Goal: Find contact information: Find contact information

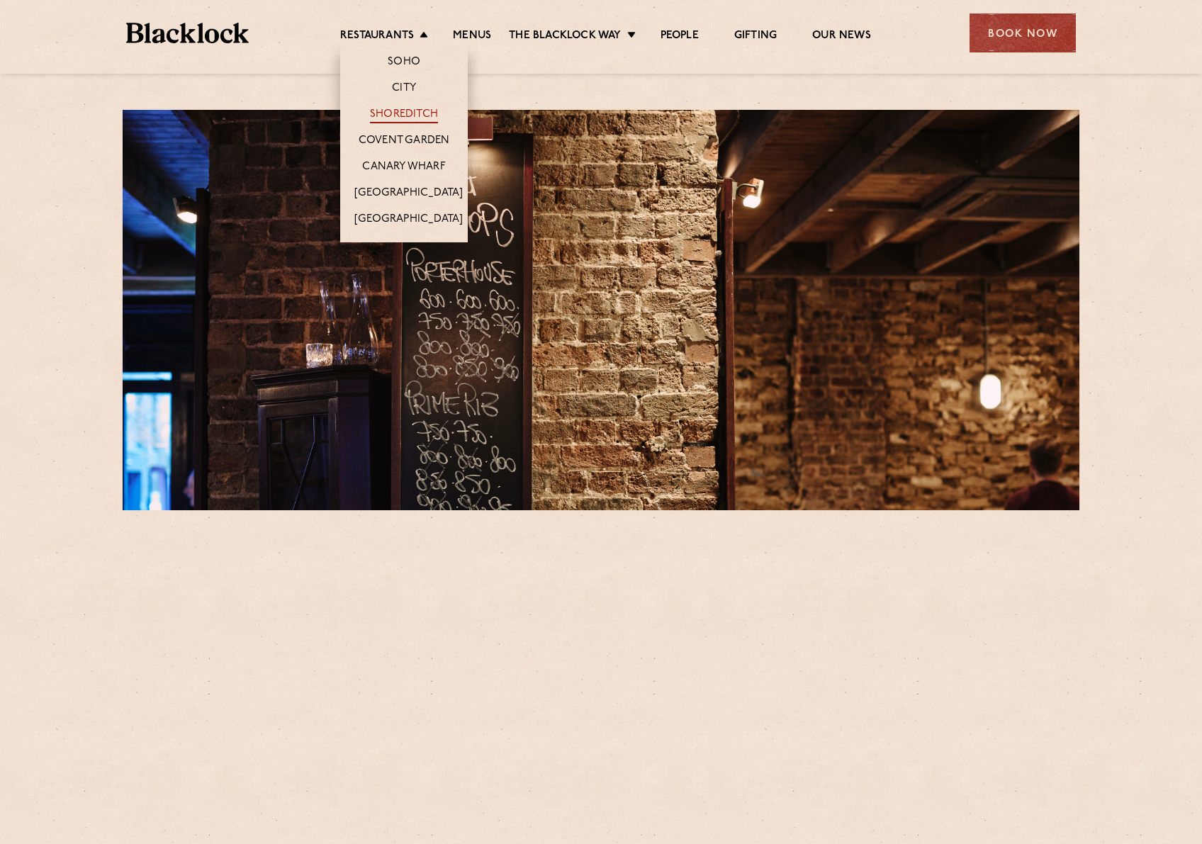
click at [419, 116] on link "Shoreditch" at bounding box center [404, 116] width 68 height 16
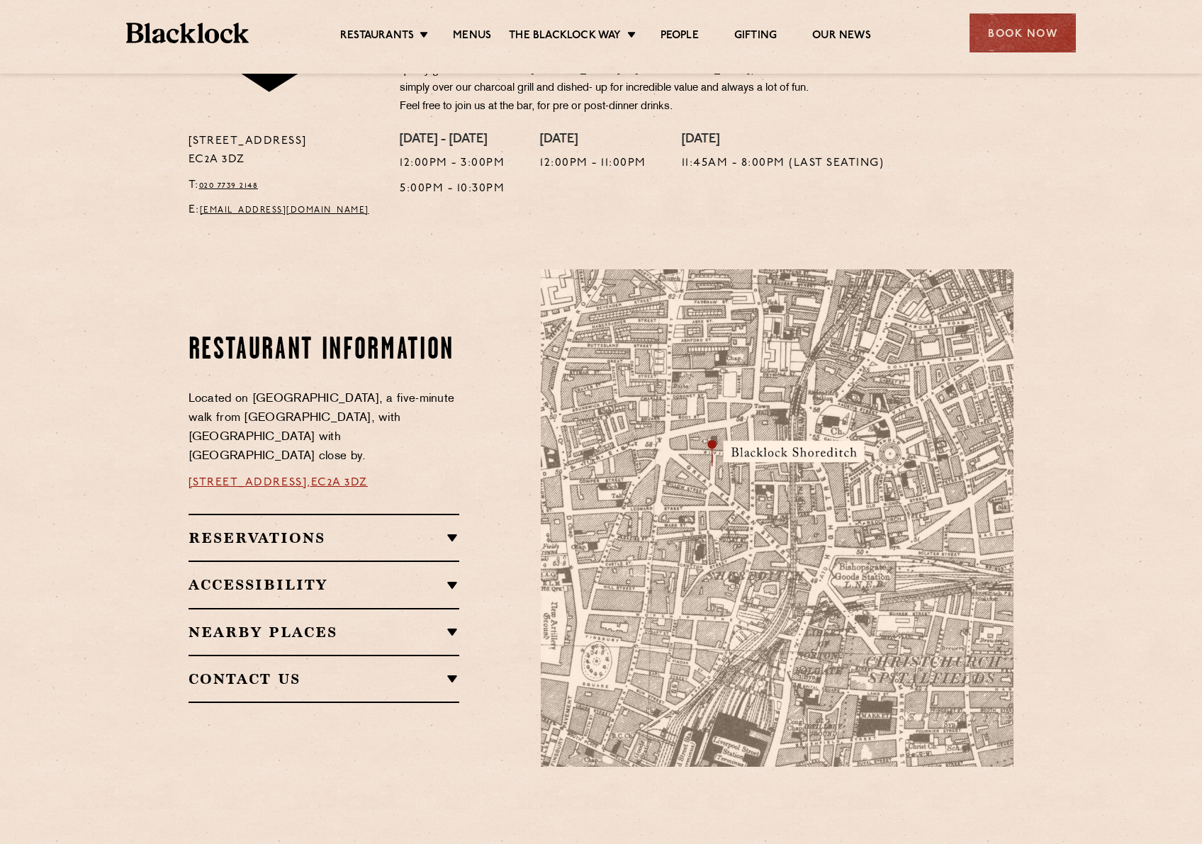
scroll to position [567, 0]
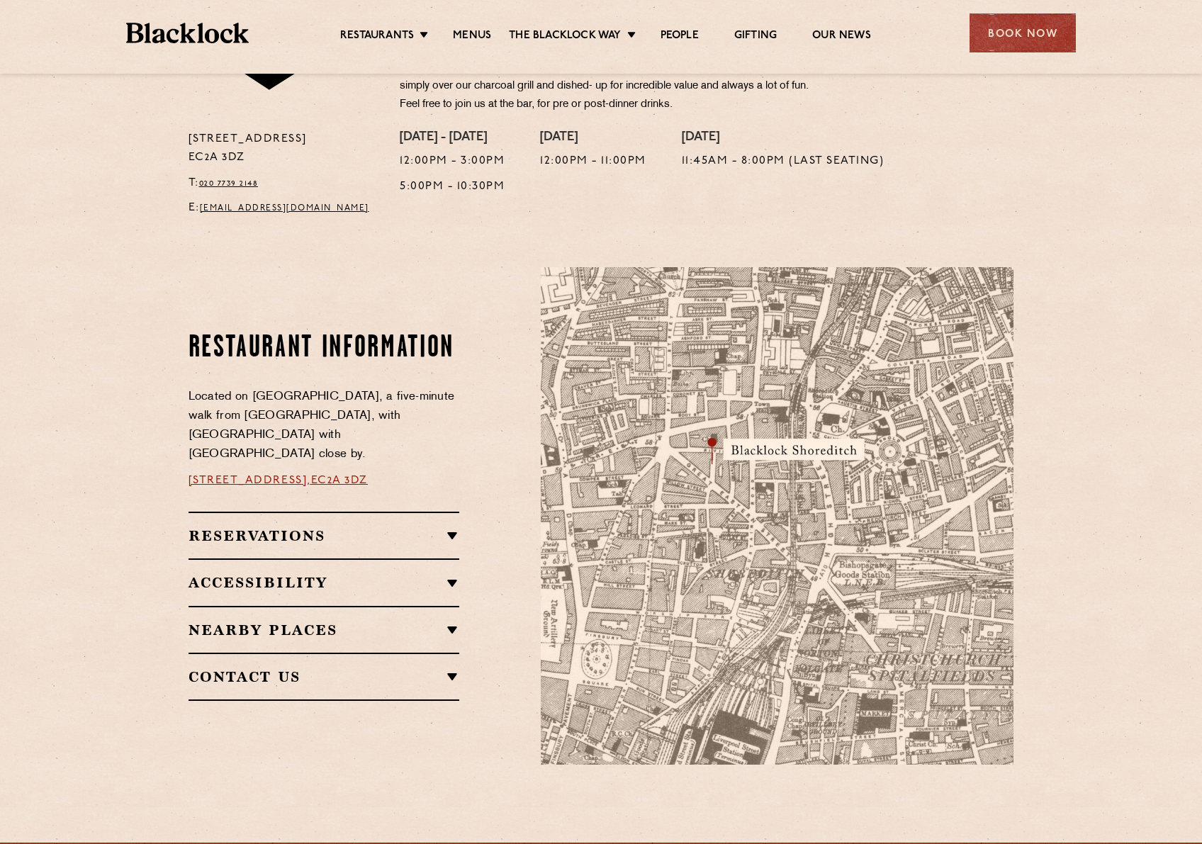
click at [390, 527] on h2 "Reservations" at bounding box center [324, 535] width 271 height 17
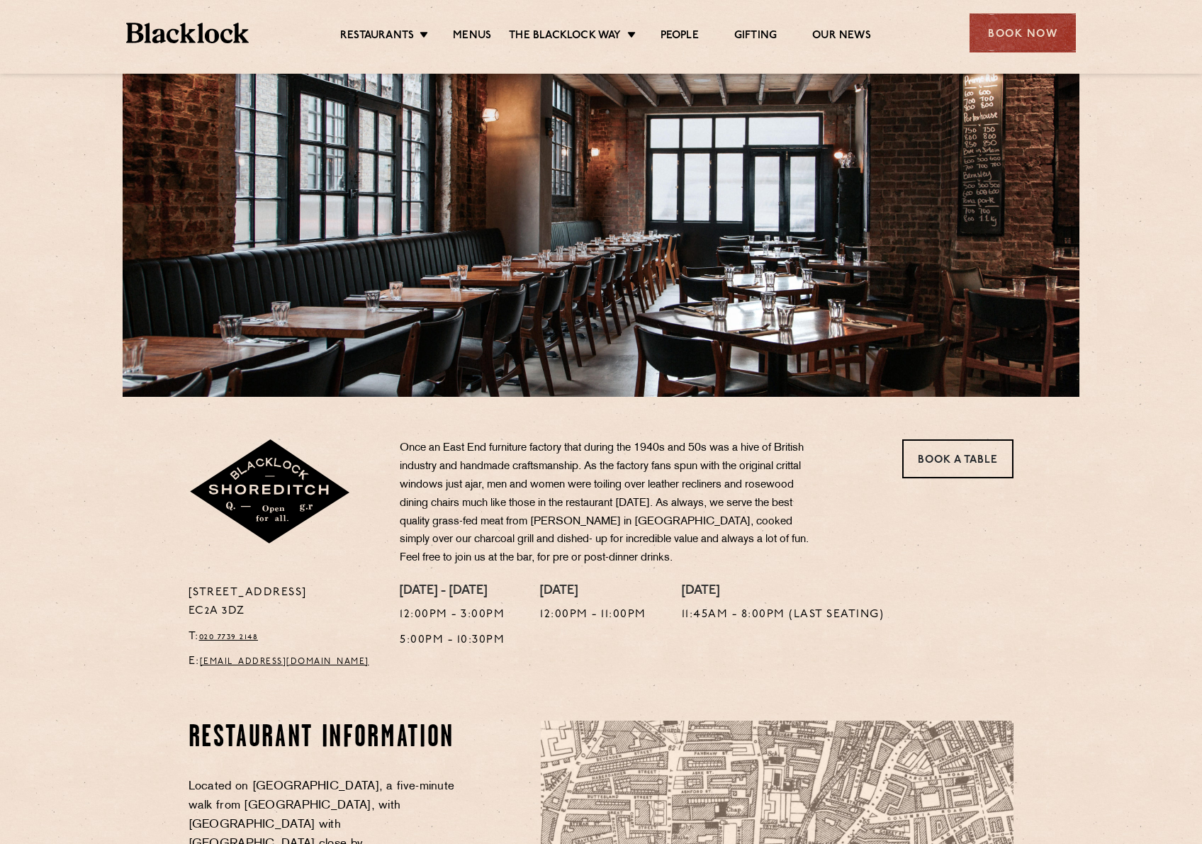
scroll to position [0, 0]
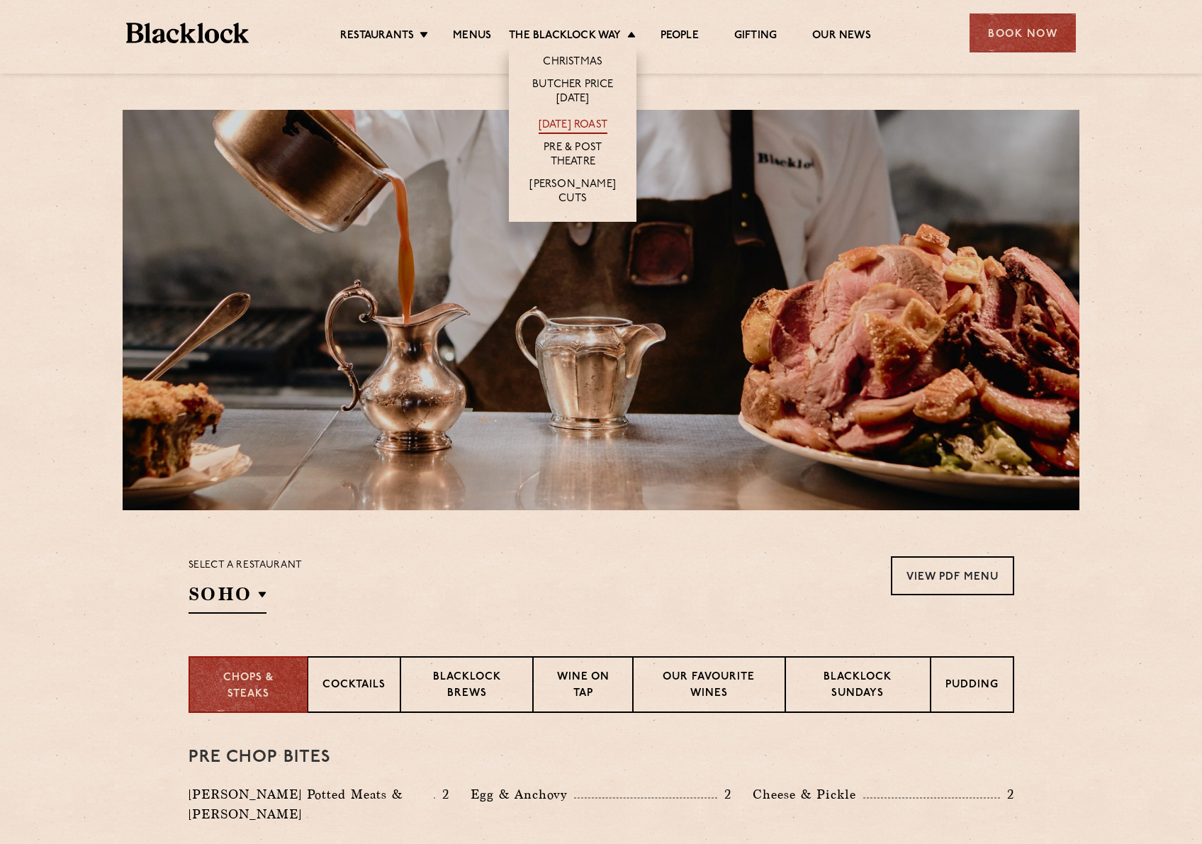
click at [564, 124] on link "[DATE] Roast" at bounding box center [573, 126] width 69 height 16
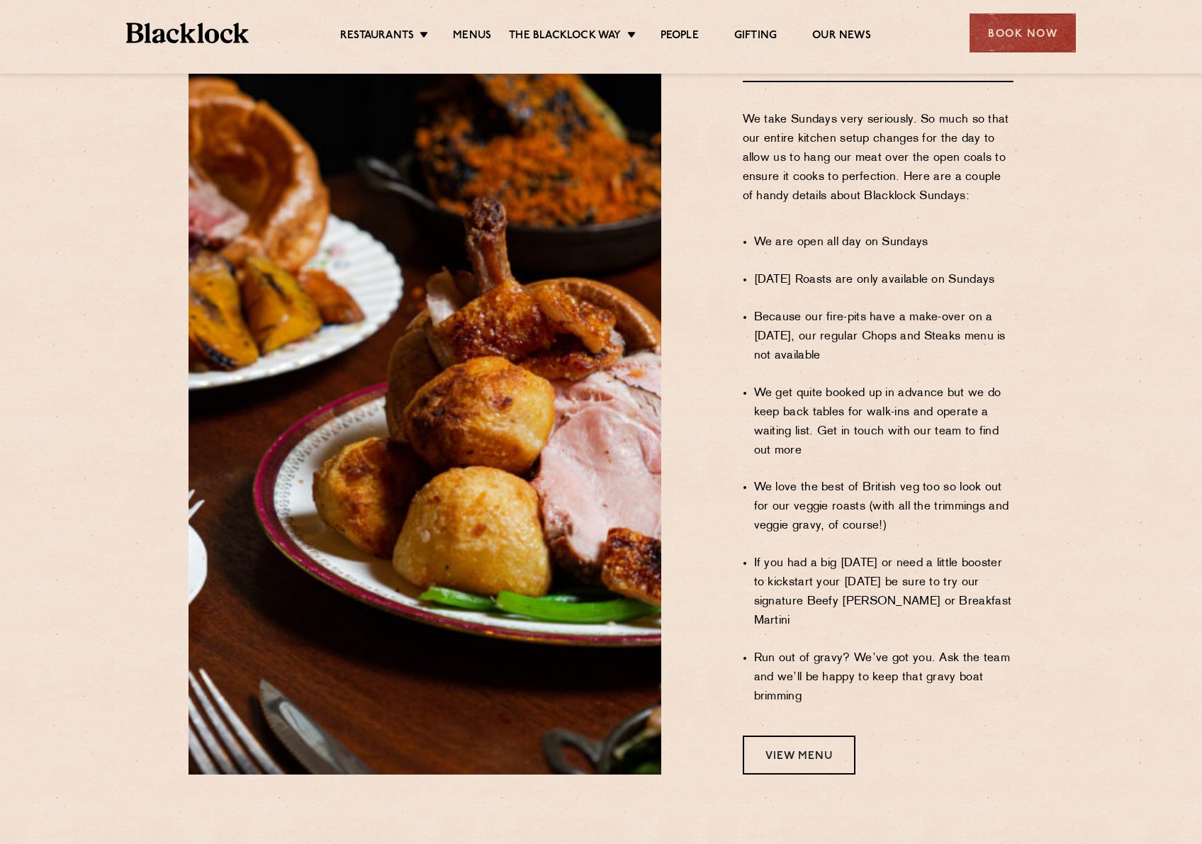
scroll to position [780, 0]
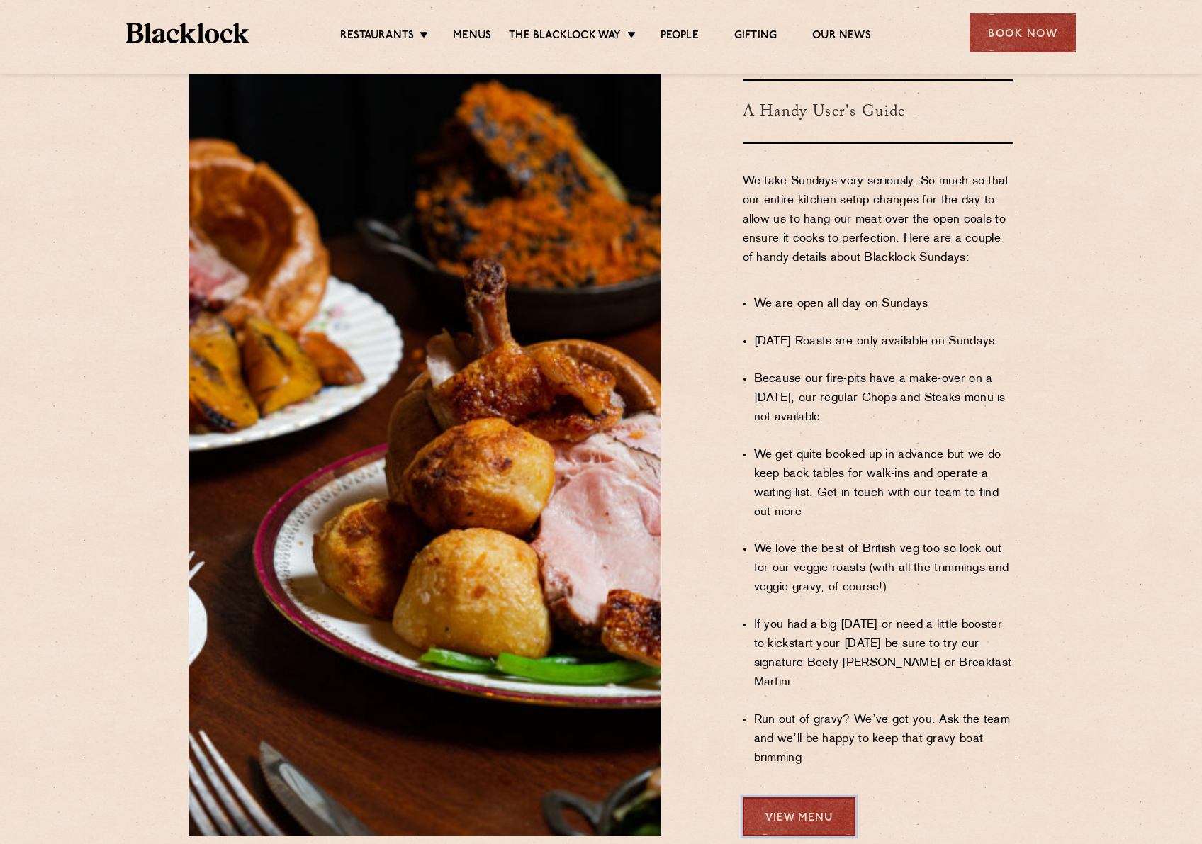
click at [796, 797] on link "View Menu" at bounding box center [799, 816] width 113 height 39
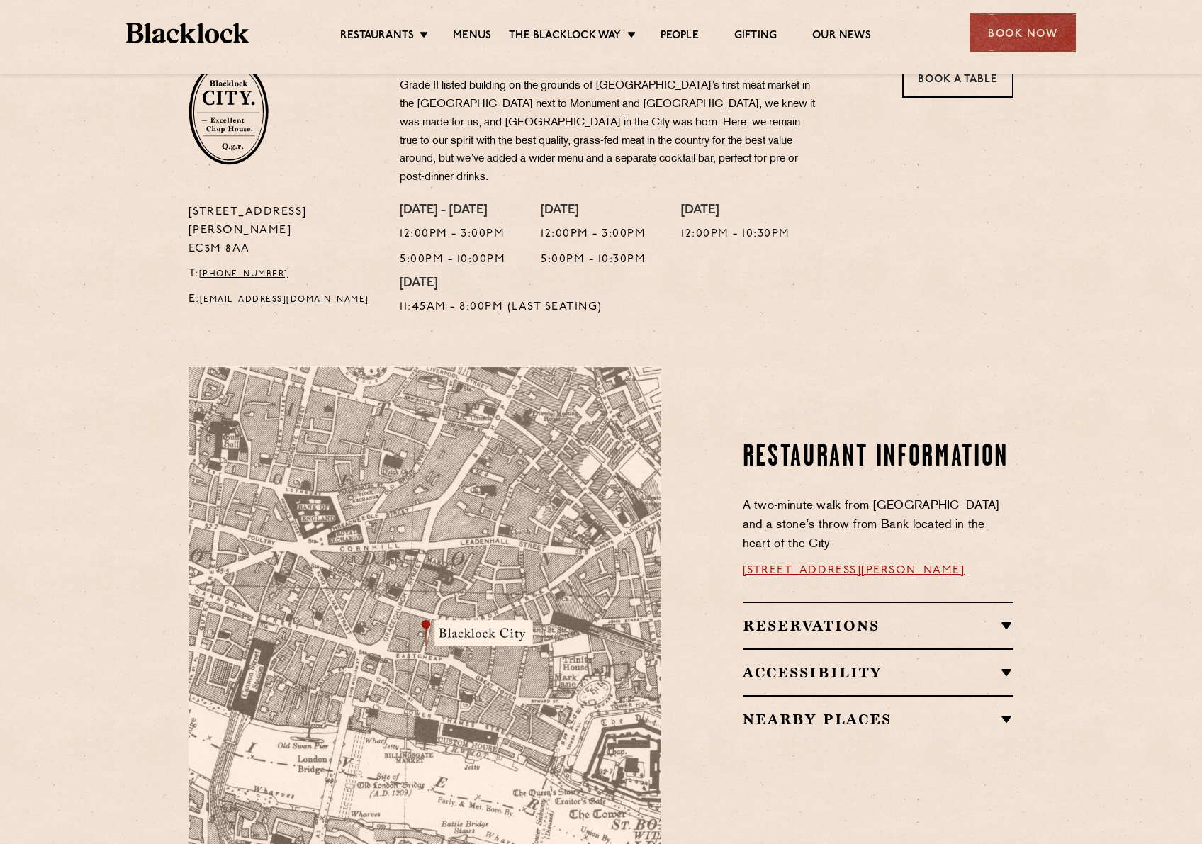
scroll to position [496, 0]
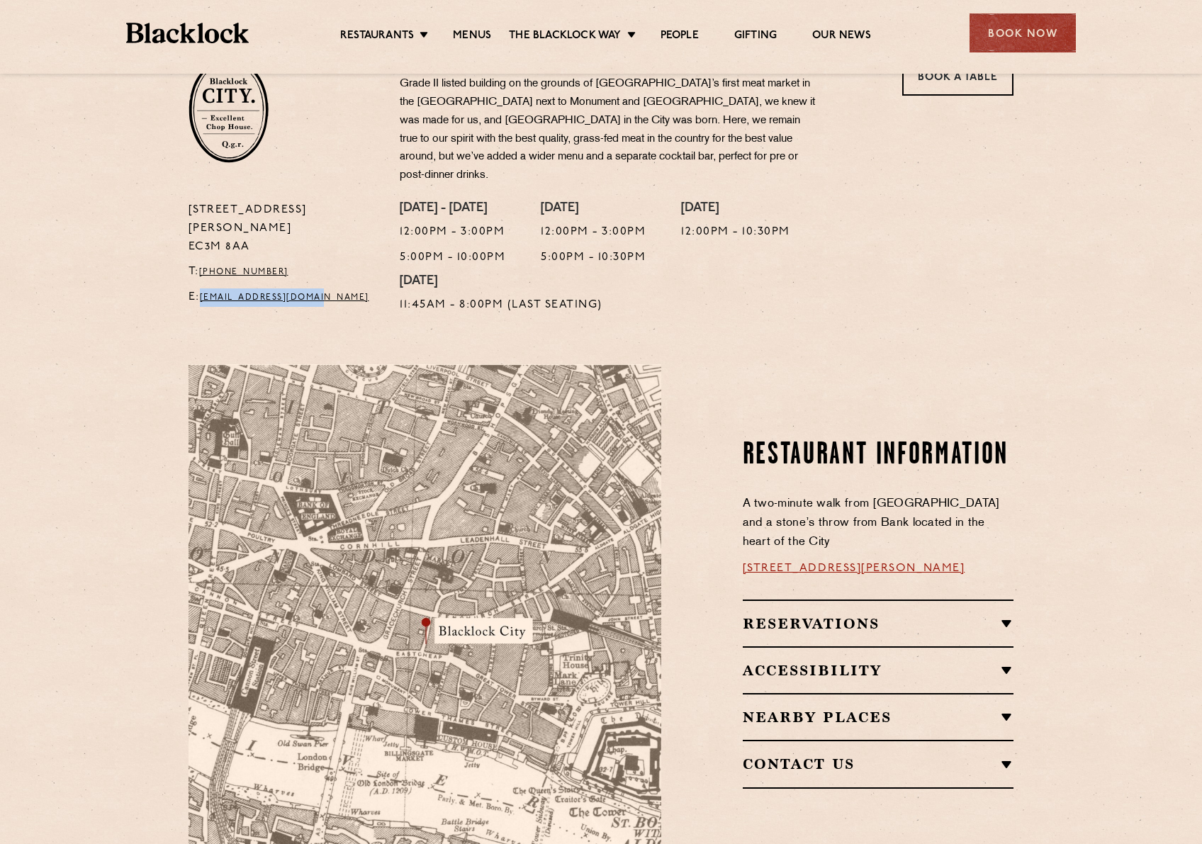
drag, startPoint x: 342, startPoint y: 259, endPoint x: 203, endPoint y: 267, distance: 139.1
click at [203, 288] on p "E: [EMAIL_ADDRESS][DOMAIN_NAME]" at bounding box center [284, 297] width 191 height 18
copy link "[EMAIL_ADDRESS][DOMAIN_NAME]"
